Goal: Transaction & Acquisition: Purchase product/service

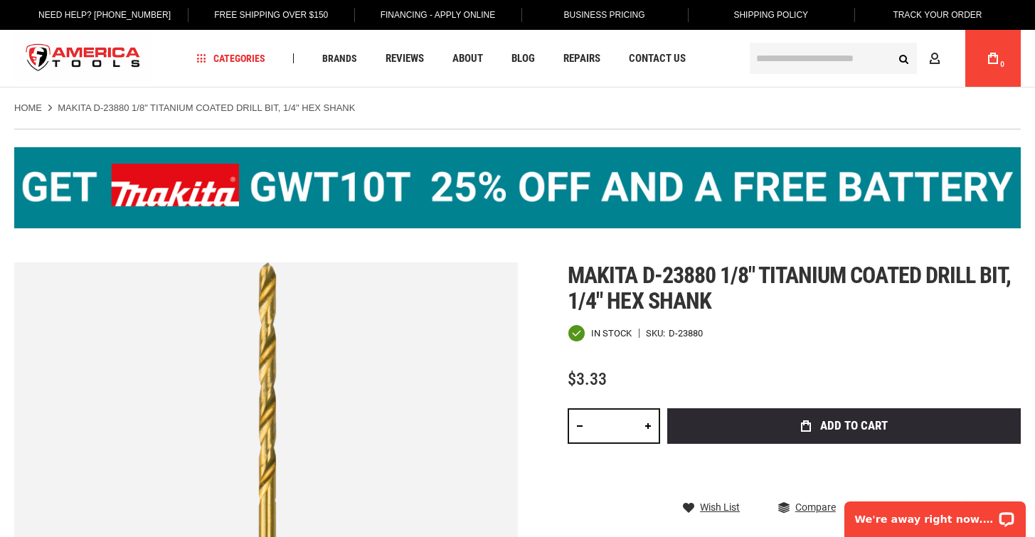
click at [648, 425] on link at bounding box center [648, 426] width 24 height 36
type input "*"
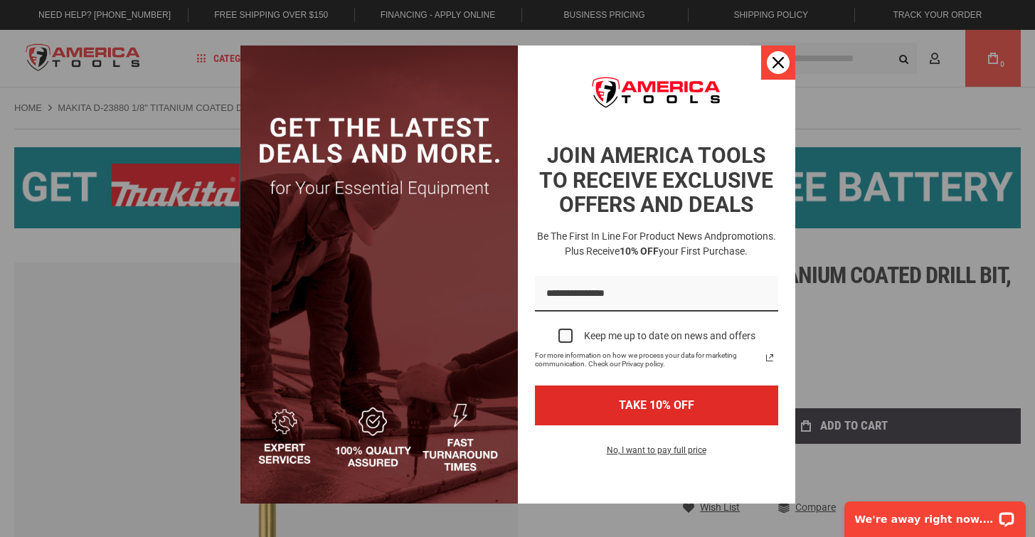
click at [773, 63] on icon "close icon" at bounding box center [777, 62] width 11 height 11
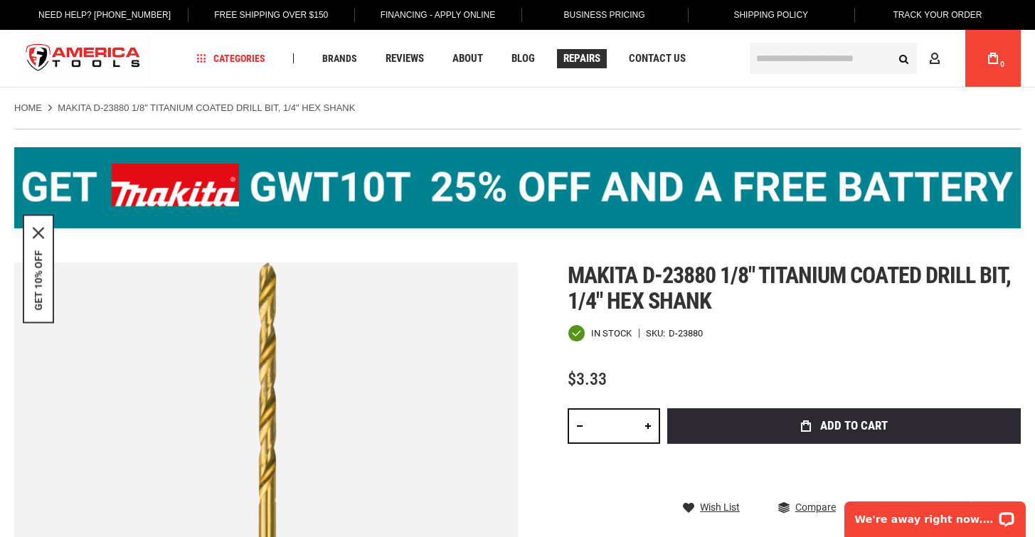
click at [585, 61] on span "Repairs" at bounding box center [581, 58] width 37 height 11
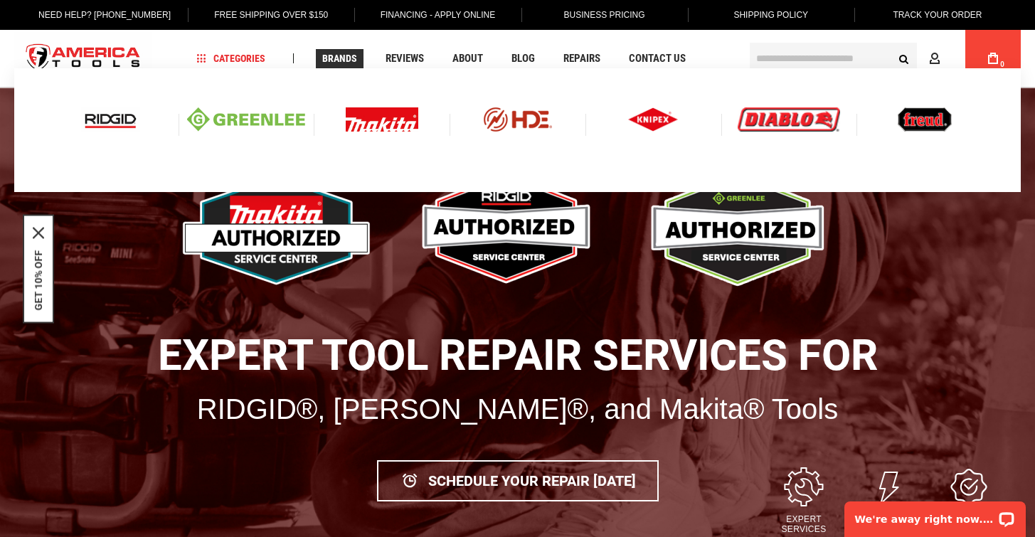
click at [366, 119] on img at bounding box center [382, 119] width 73 height 24
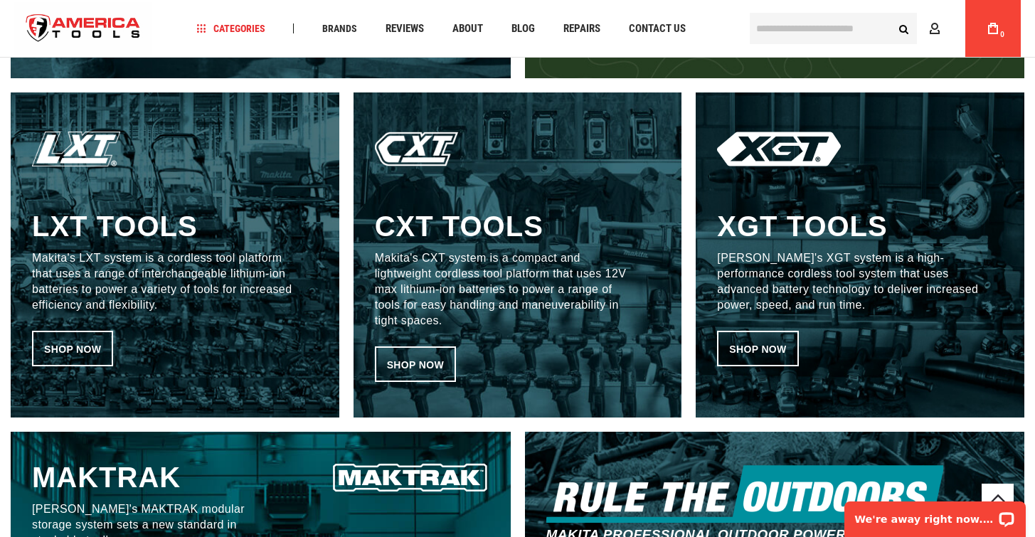
scroll to position [763, 0]
click at [759, 344] on link "Shop now" at bounding box center [757, 349] width 81 height 36
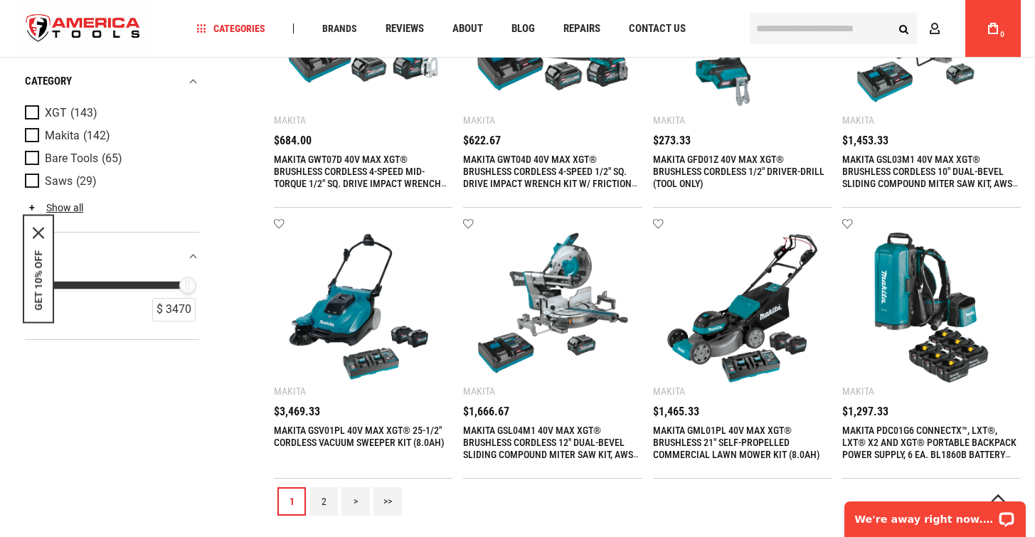
scroll to position [1314, 0]
